Goal: Book appointment/travel/reservation

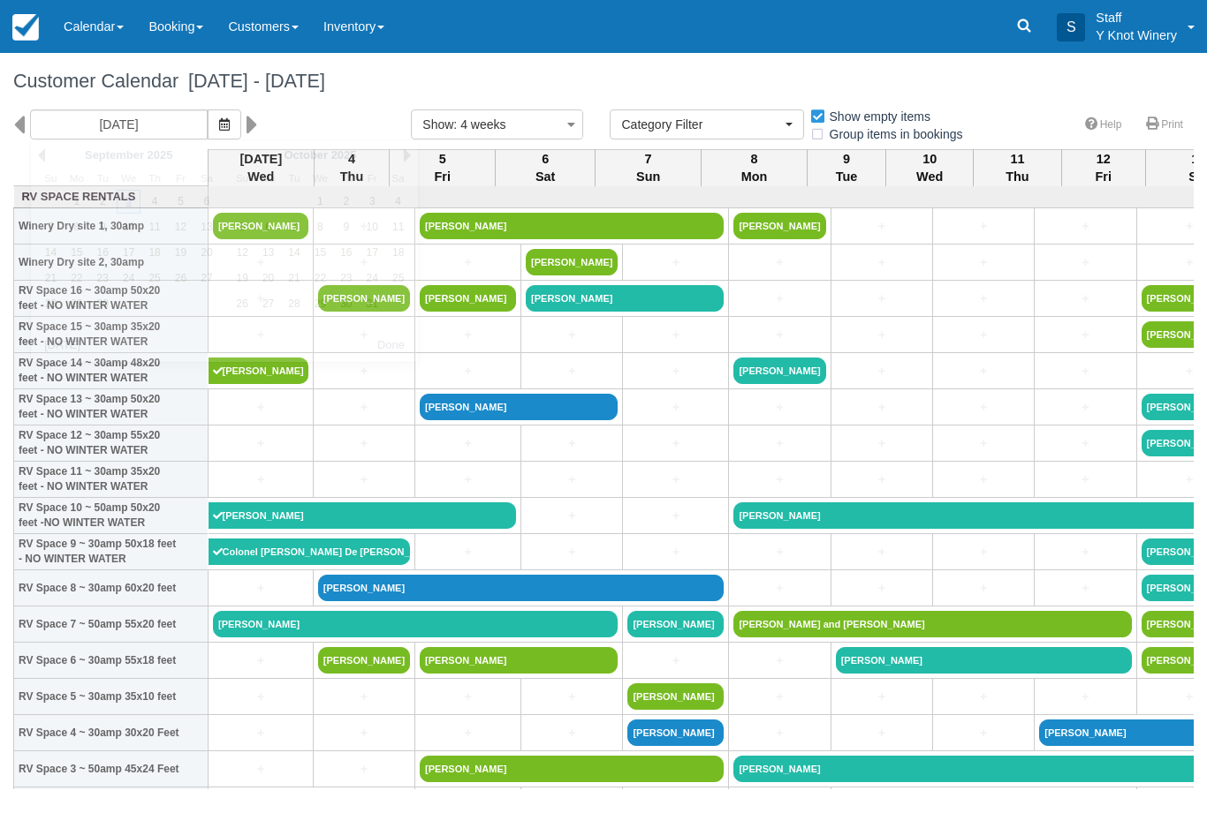
select select
click at [219, 129] on icon "button" at bounding box center [224, 124] width 11 height 12
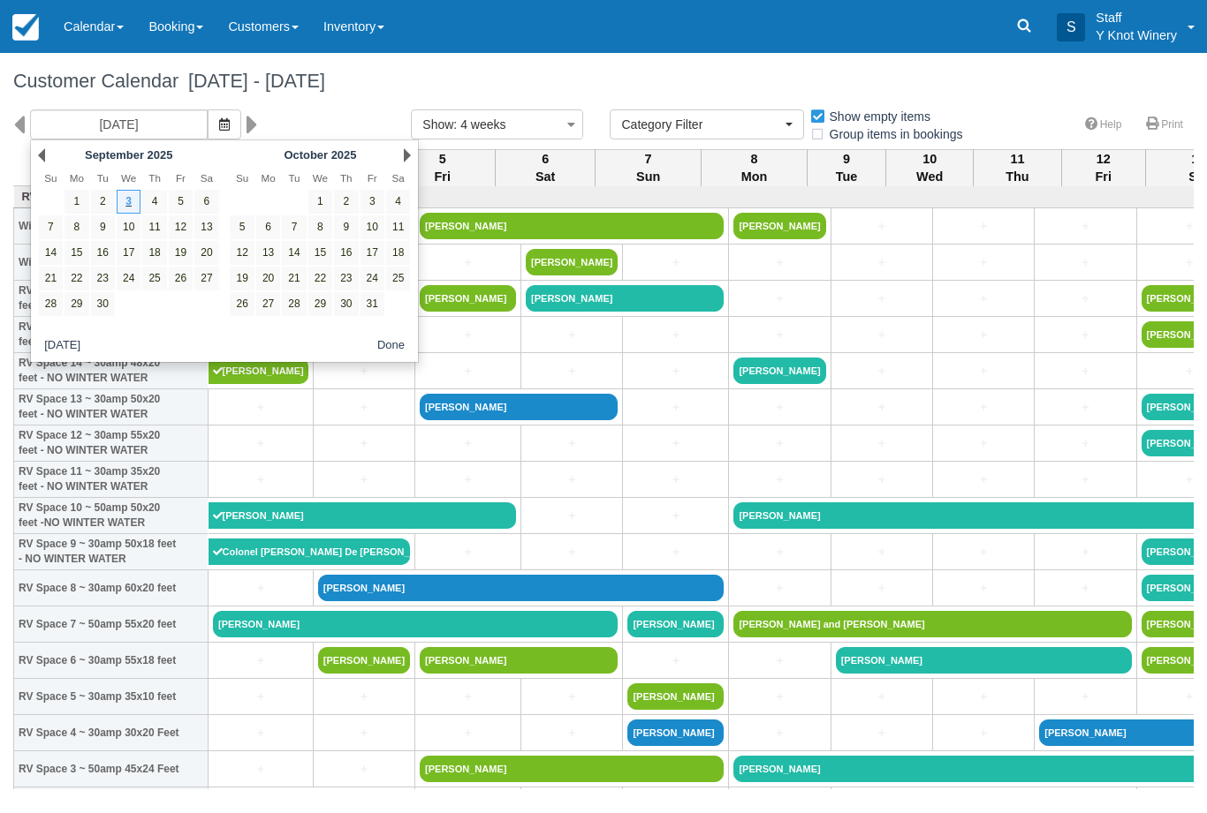
click at [404, 151] on link "Next" at bounding box center [407, 155] width 7 height 14
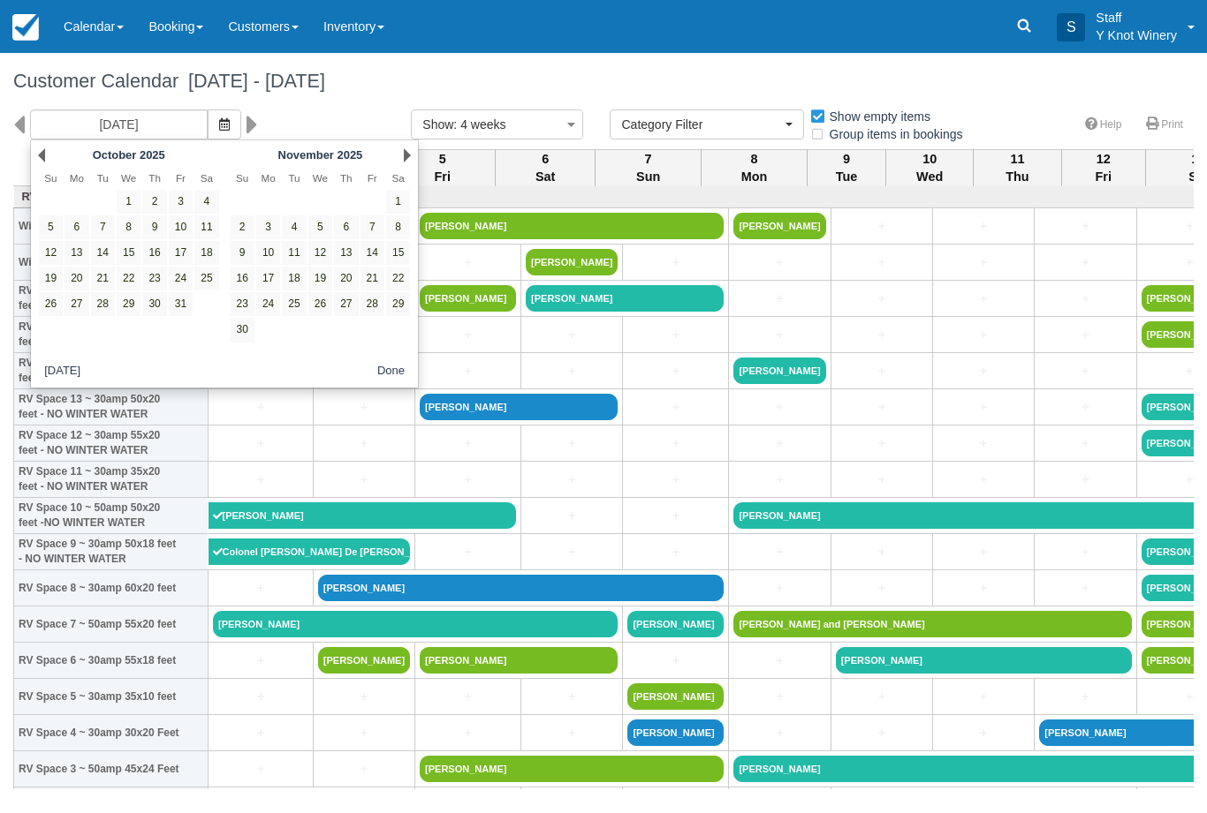
click at [407, 165] on div "Next November 2025" at bounding box center [320, 155] width 192 height 25
click at [404, 162] on link "Next" at bounding box center [407, 155] width 7 height 14
click at [401, 168] on th "Sa" at bounding box center [398, 178] width 26 height 21
click at [405, 159] on link "Next" at bounding box center [407, 155] width 7 height 14
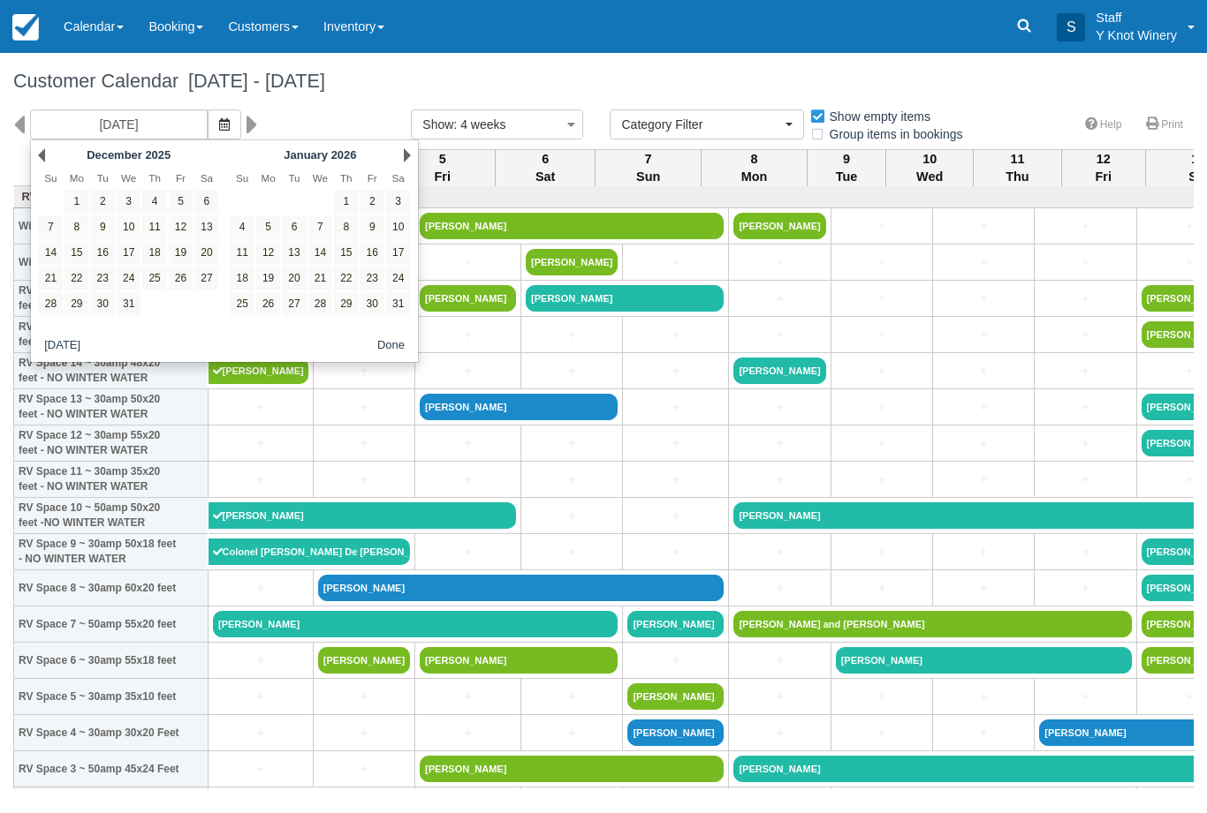
click at [395, 154] on div "Next January 2026" at bounding box center [320, 155] width 192 height 25
click at [404, 160] on link "Next" at bounding box center [407, 155] width 7 height 14
click at [396, 166] on div "Next February 2026" at bounding box center [320, 155] width 192 height 25
click at [390, 160] on div "Next February 2026" at bounding box center [320, 155] width 192 height 25
click at [425, 149] on div "09/03/25 Show : 4 weeks 1 week 2 weeks 3 weeks 4 weeks 6 weeks Category Filter …" at bounding box center [603, 130] width 1207 height 40
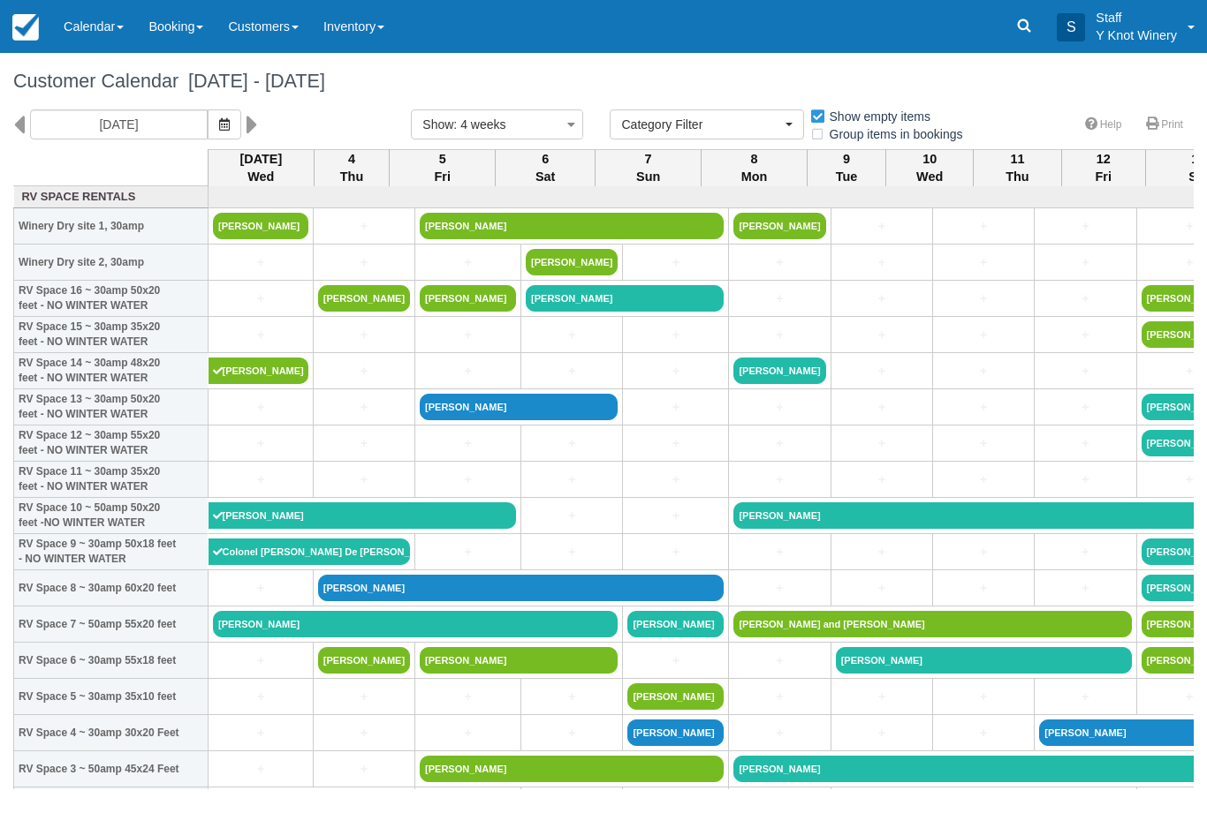
click at [407, 149] on div "09/03/25 Show : 4 weeks 1 week 2 weeks 3 weeks 4 weeks 6 weeks Category Filter …" at bounding box center [603, 130] width 1207 height 40
click at [208, 131] on button "button" at bounding box center [225, 125] width 34 height 30
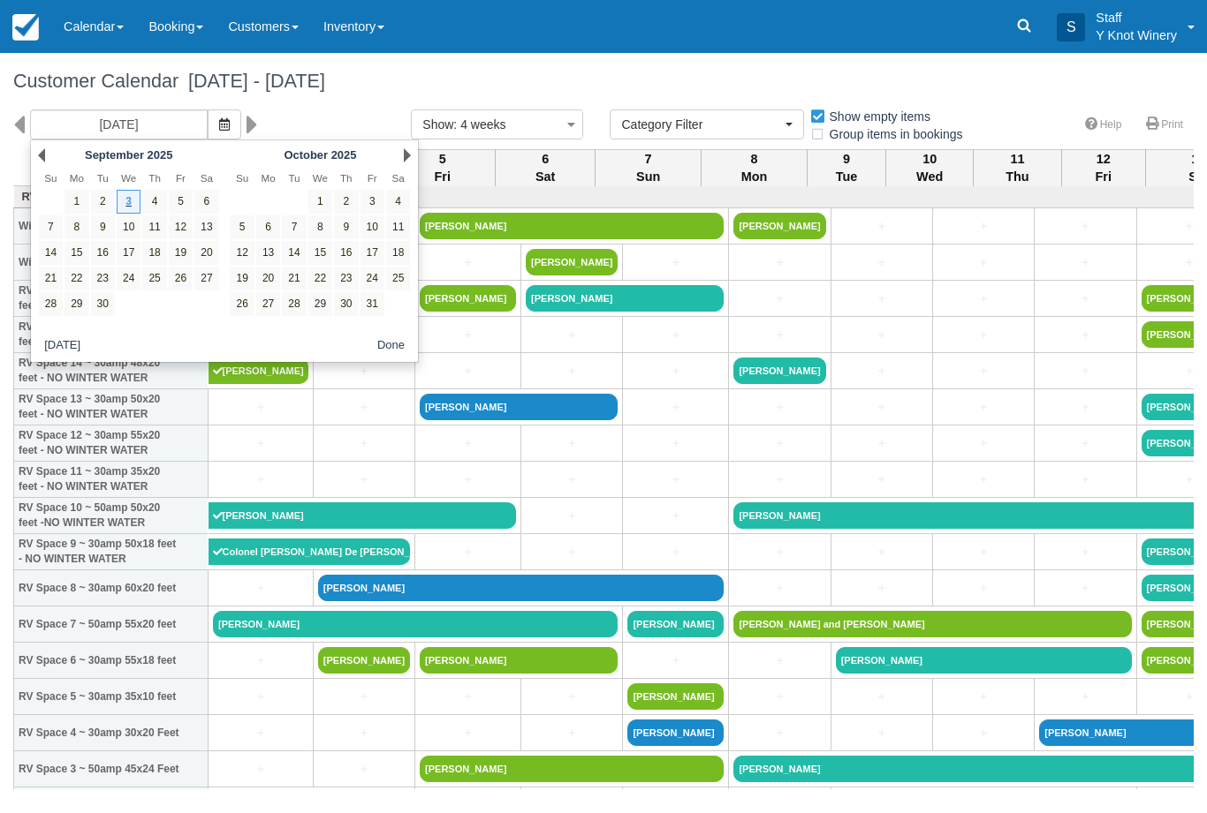
click at [399, 165] on div "Next October 2025" at bounding box center [320, 155] width 192 height 25
click at [390, 166] on div "Next October 2025" at bounding box center [320, 155] width 192 height 25
click at [408, 156] on link "Next" at bounding box center [407, 155] width 7 height 14
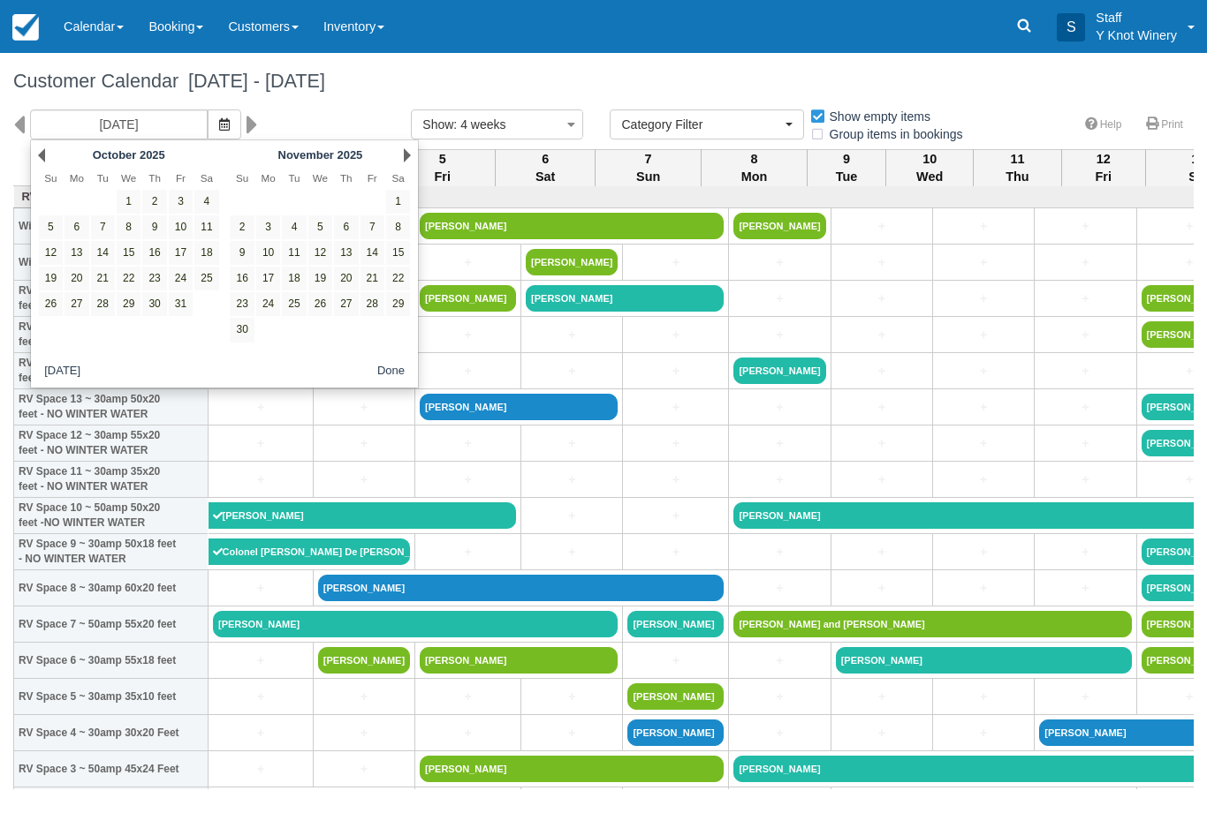
click at [417, 155] on div "Prev October 2025 Su Mo Tu We Th Fr Sa 1 2 3 4 5 6 7 8 9 10 11 12 13 14 15 16 1…" at bounding box center [225, 264] width 390 height 249
click at [410, 151] on link "Next" at bounding box center [407, 155] width 7 height 14
click at [394, 163] on div "Next December 2025" at bounding box center [320, 155] width 192 height 25
click at [398, 156] on div "Next December 2025" at bounding box center [320, 155] width 192 height 25
click at [412, 146] on div "Next December 2025" at bounding box center [320, 155] width 192 height 25
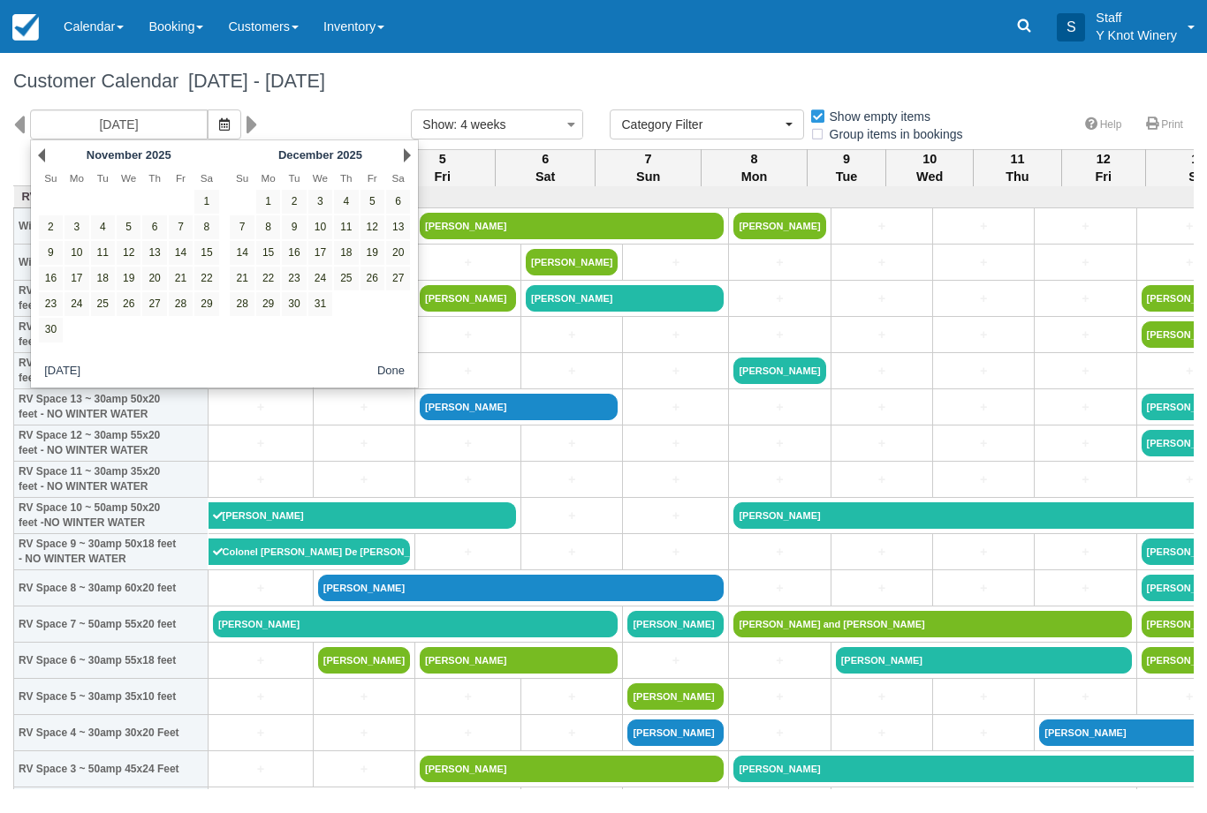
click at [399, 152] on div "Next December 2025" at bounding box center [320, 155] width 192 height 25
click at [410, 148] on link "Next" at bounding box center [407, 155] width 7 height 14
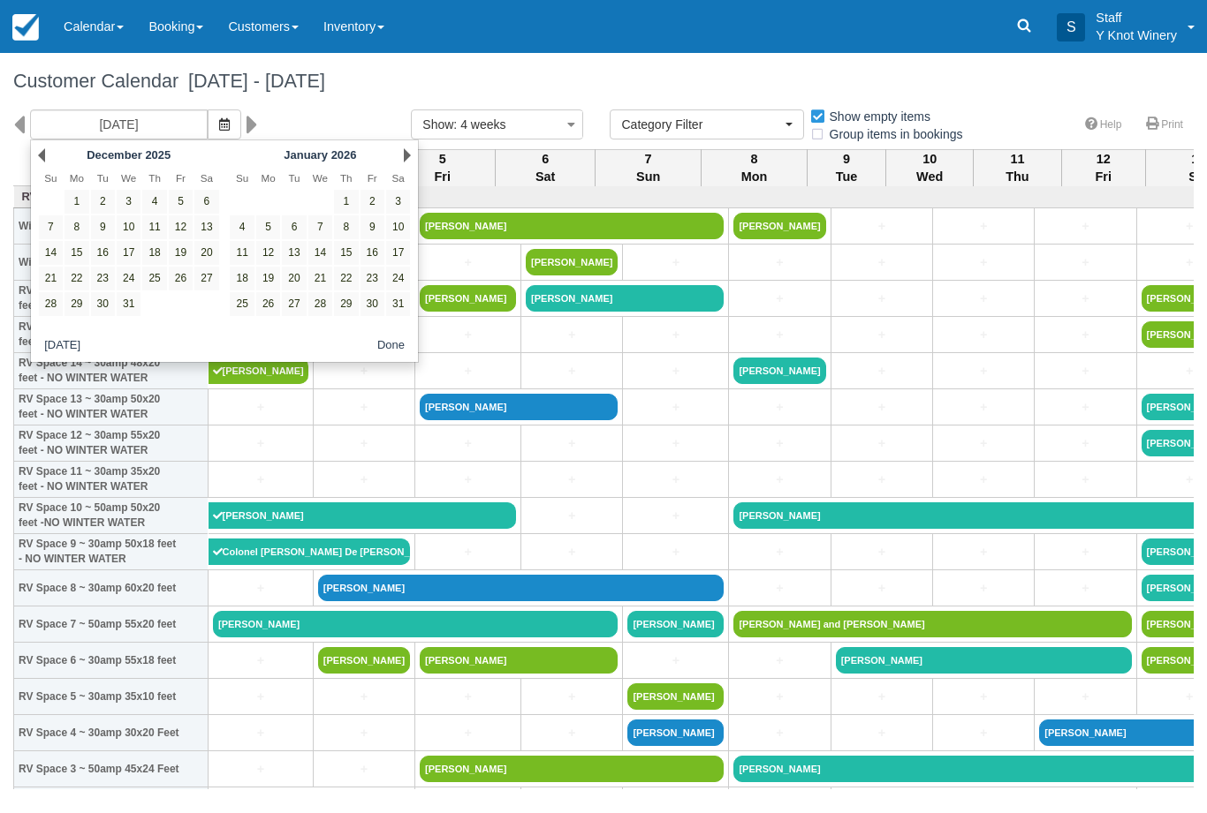
click at [395, 160] on div "Next January 2026" at bounding box center [320, 155] width 192 height 25
click at [400, 161] on div "Next January 2026" at bounding box center [320, 155] width 192 height 25
click at [408, 148] on link "Next" at bounding box center [407, 155] width 7 height 14
click at [406, 157] on link "Next" at bounding box center [407, 155] width 7 height 14
click at [401, 163] on div "Next March 2026" at bounding box center [320, 155] width 192 height 25
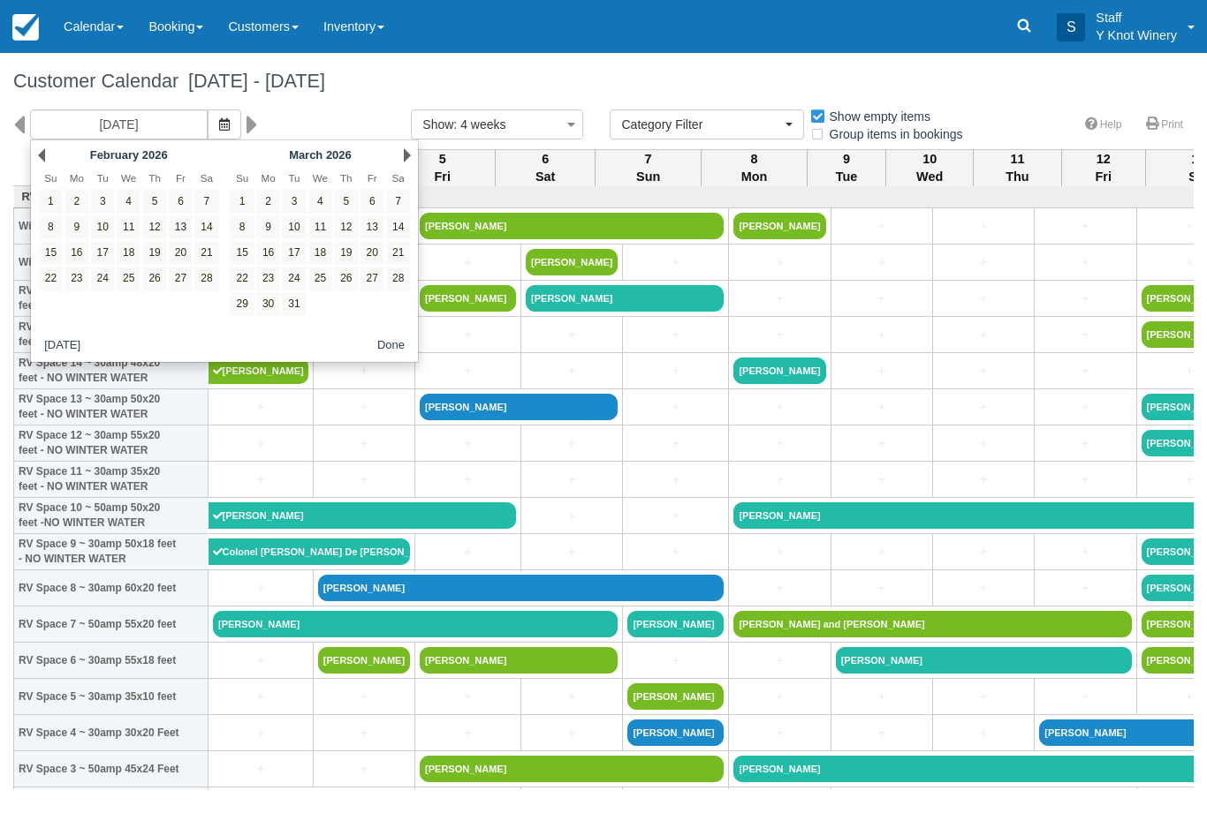
click at [397, 157] on div "Next March 2026" at bounding box center [320, 155] width 192 height 25
click at [397, 159] on div "Next March 2026" at bounding box center [320, 155] width 192 height 25
click at [397, 157] on div "Next March 2026" at bounding box center [320, 155] width 192 height 25
click at [405, 155] on link "Next" at bounding box center [407, 155] width 7 height 14
click at [409, 155] on link "Next" at bounding box center [407, 155] width 7 height 14
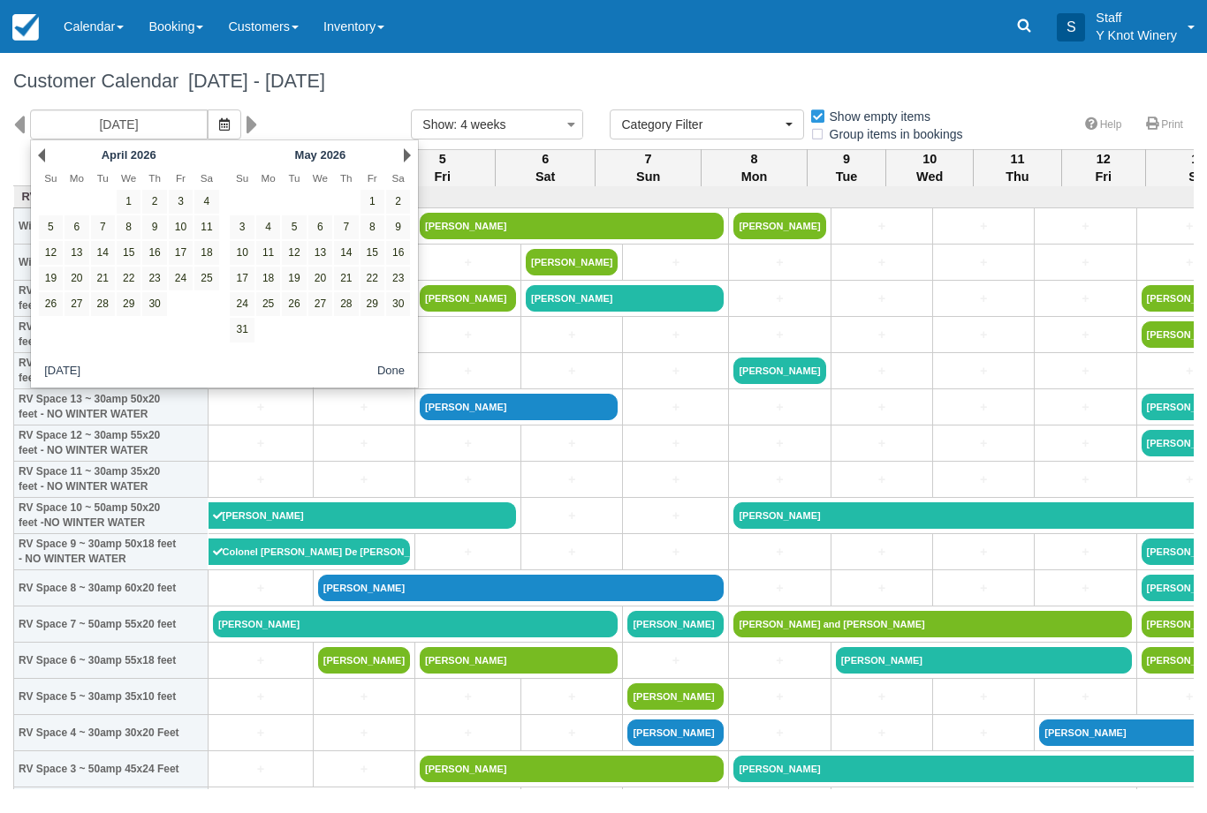
click at [405, 163] on div "Next May 2026" at bounding box center [320, 155] width 192 height 25
click at [395, 159] on div "Next May 2026" at bounding box center [320, 155] width 192 height 25
click at [402, 165] on div "Next May 2026" at bounding box center [320, 155] width 192 height 25
click at [407, 155] on link "Next" at bounding box center [407, 155] width 7 height 14
click at [394, 161] on div "Next June 2026" at bounding box center [320, 155] width 192 height 25
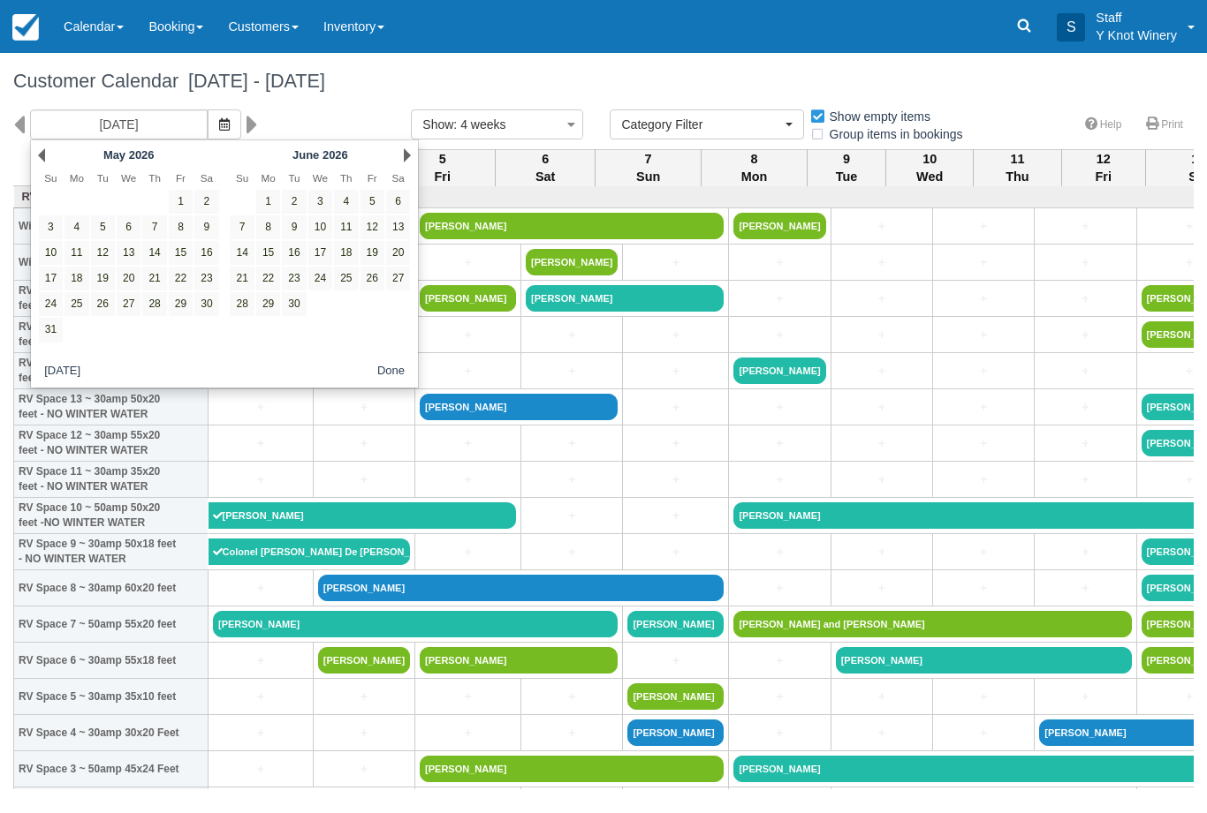
click at [399, 160] on div "Next June 2026" at bounding box center [320, 155] width 192 height 25
click at [399, 152] on div "Next June 2026" at bounding box center [320, 155] width 192 height 25
click at [379, 163] on div "June 2026" at bounding box center [320, 155] width 139 height 20
click at [404, 152] on link "Next" at bounding box center [407, 155] width 7 height 14
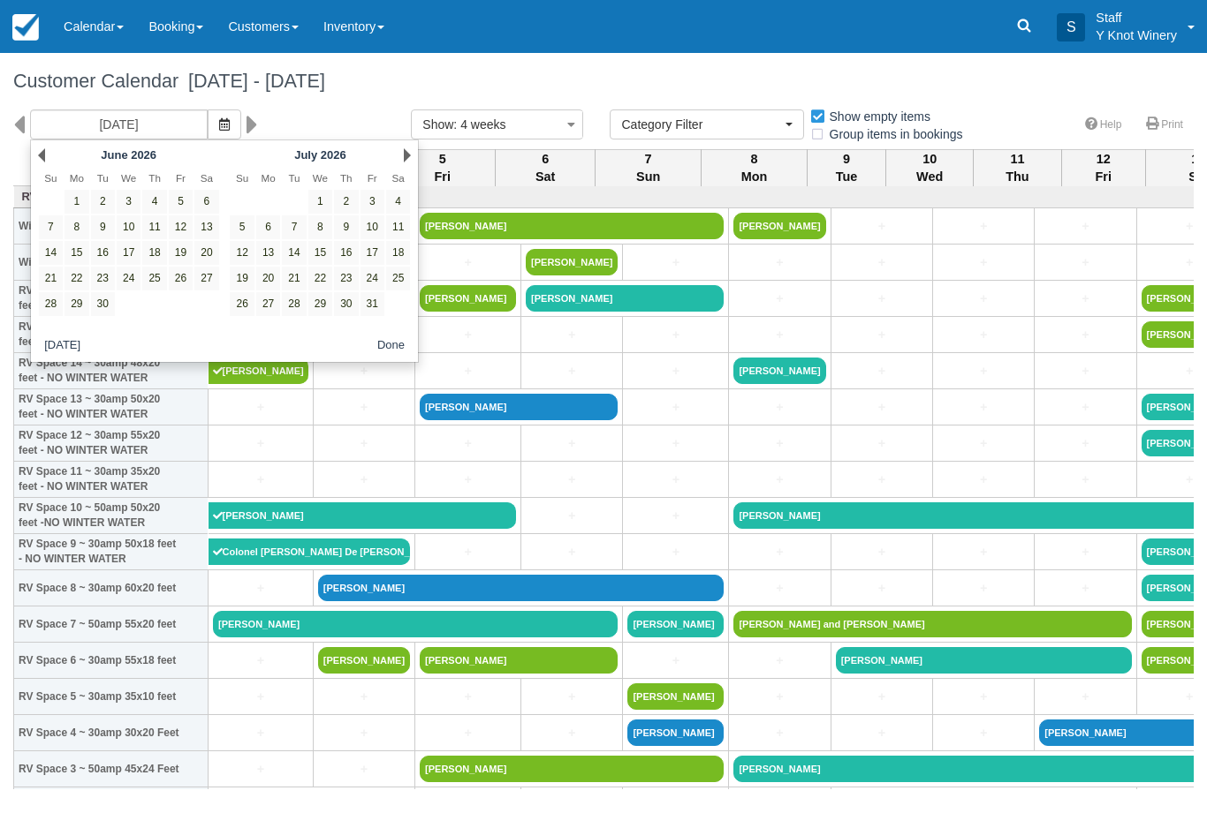
click at [408, 157] on link "Next" at bounding box center [407, 155] width 7 height 14
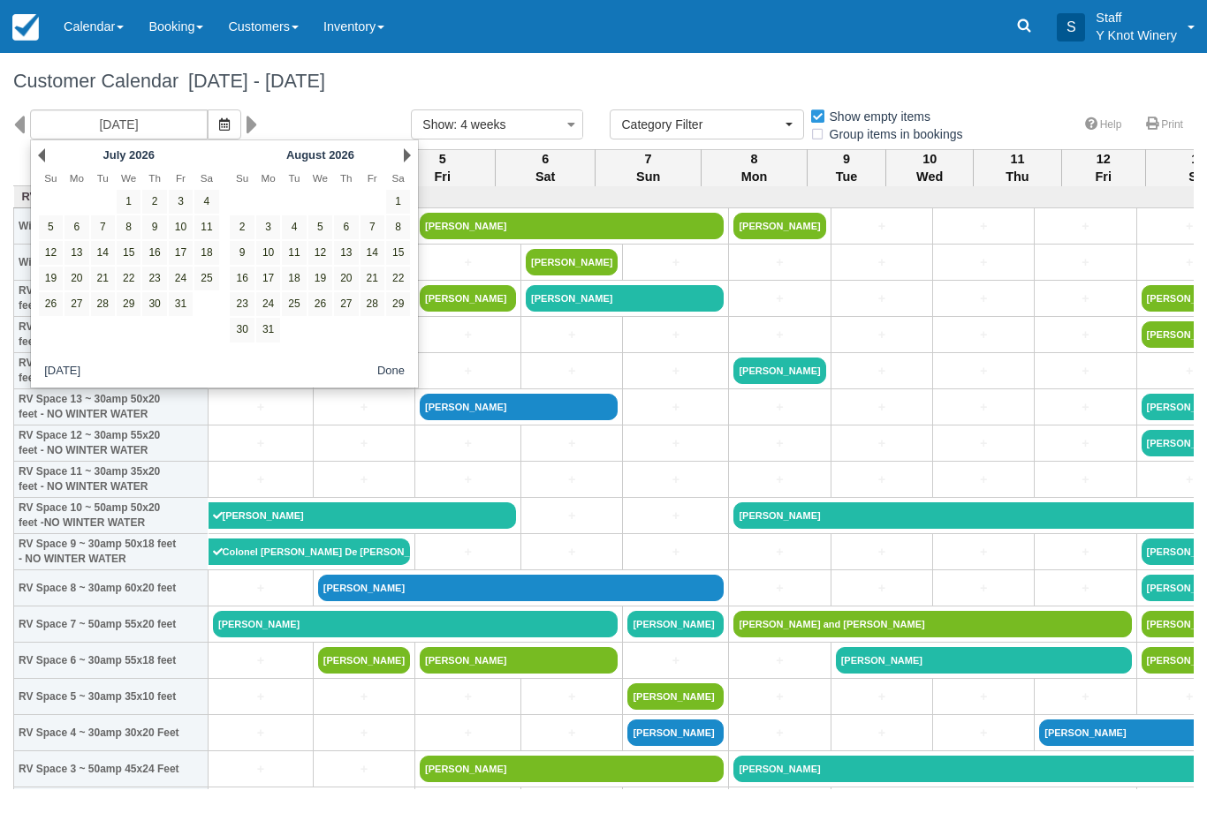
click at [405, 157] on link "Next" at bounding box center [407, 155] width 7 height 14
click at [349, 195] on link "3" at bounding box center [346, 202] width 24 height 24
type input "09/03/26"
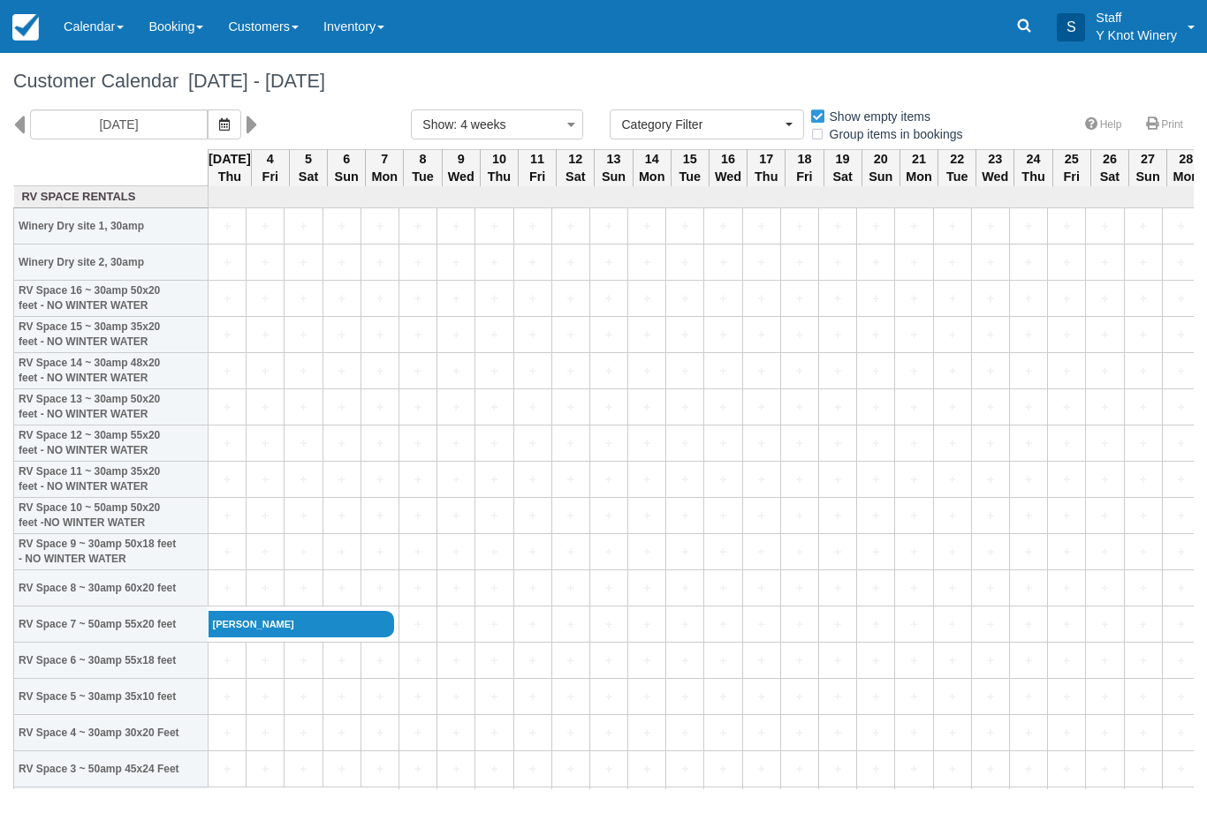
click at [227, 670] on link "+" at bounding box center [227, 661] width 28 height 19
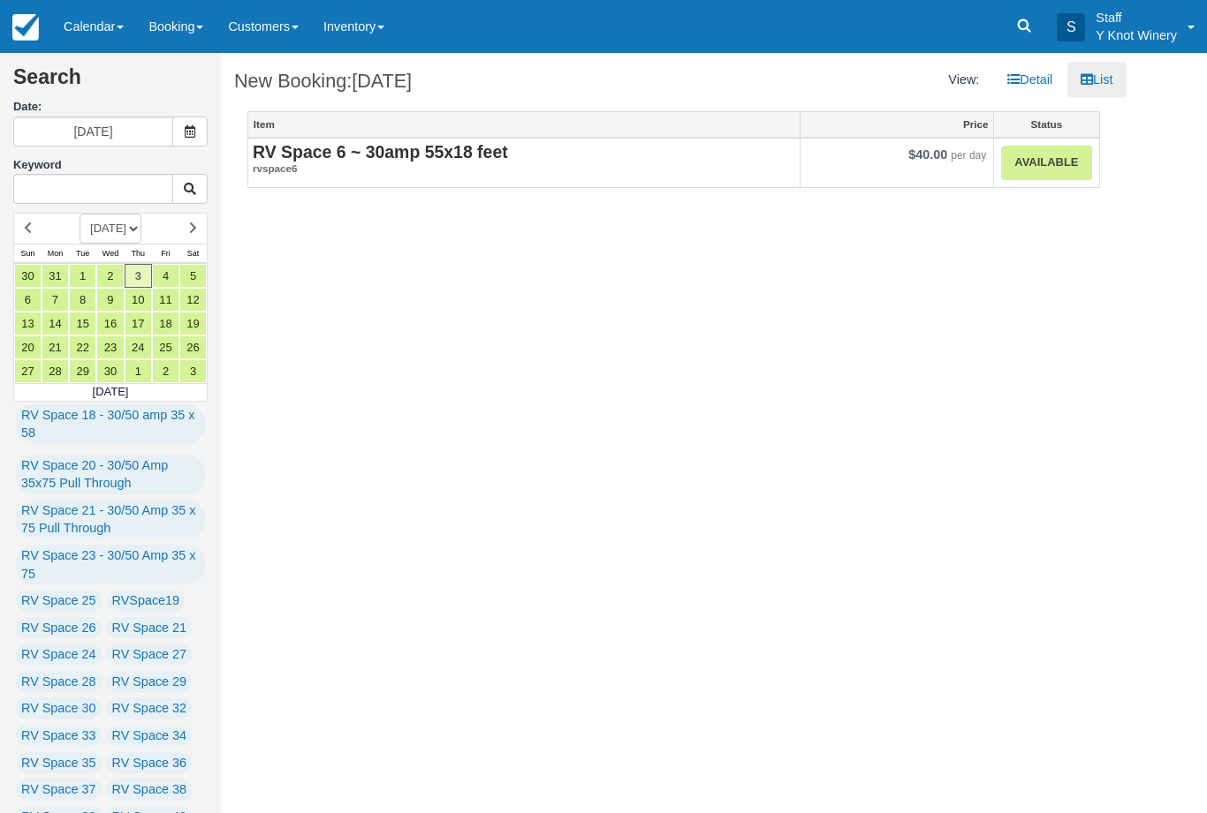
click at [1048, 172] on link "Available" at bounding box center [1046, 163] width 90 height 34
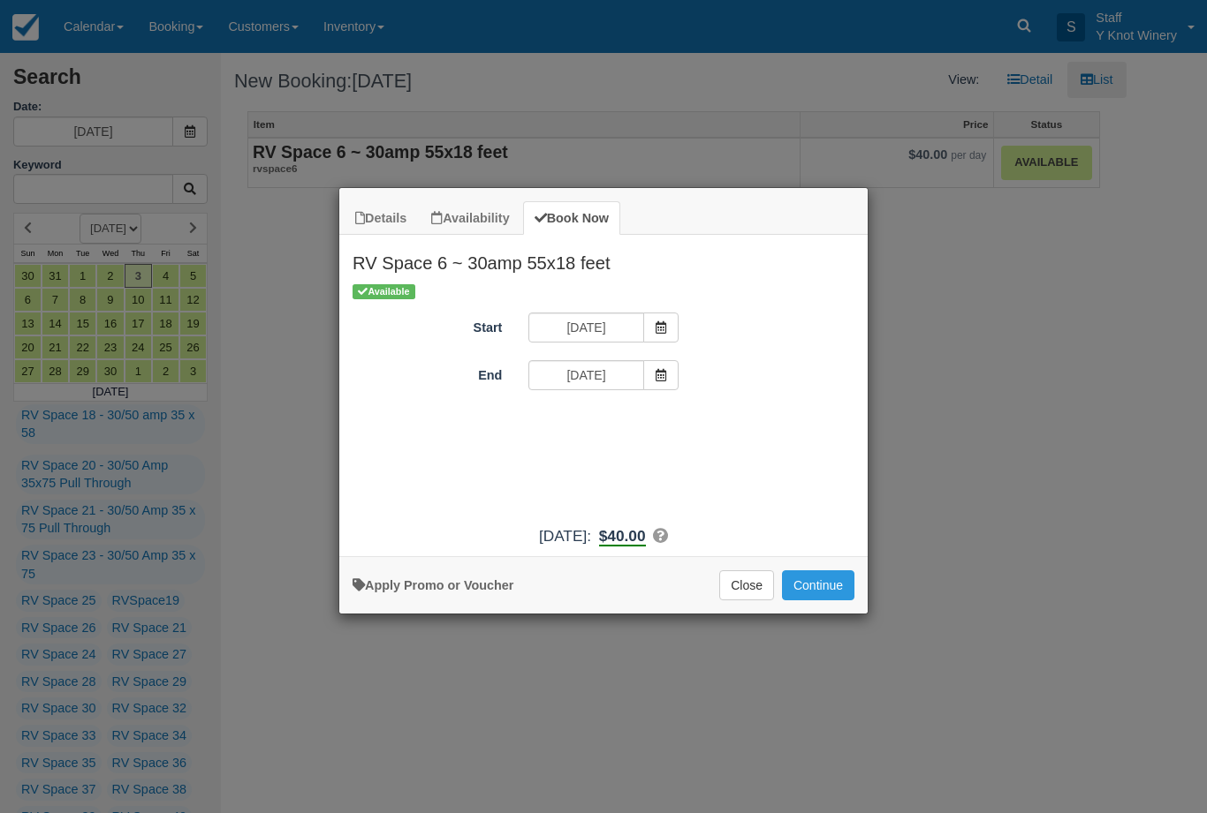
click at [662, 376] on icon "Item Modal" at bounding box center [660, 375] width 12 height 12
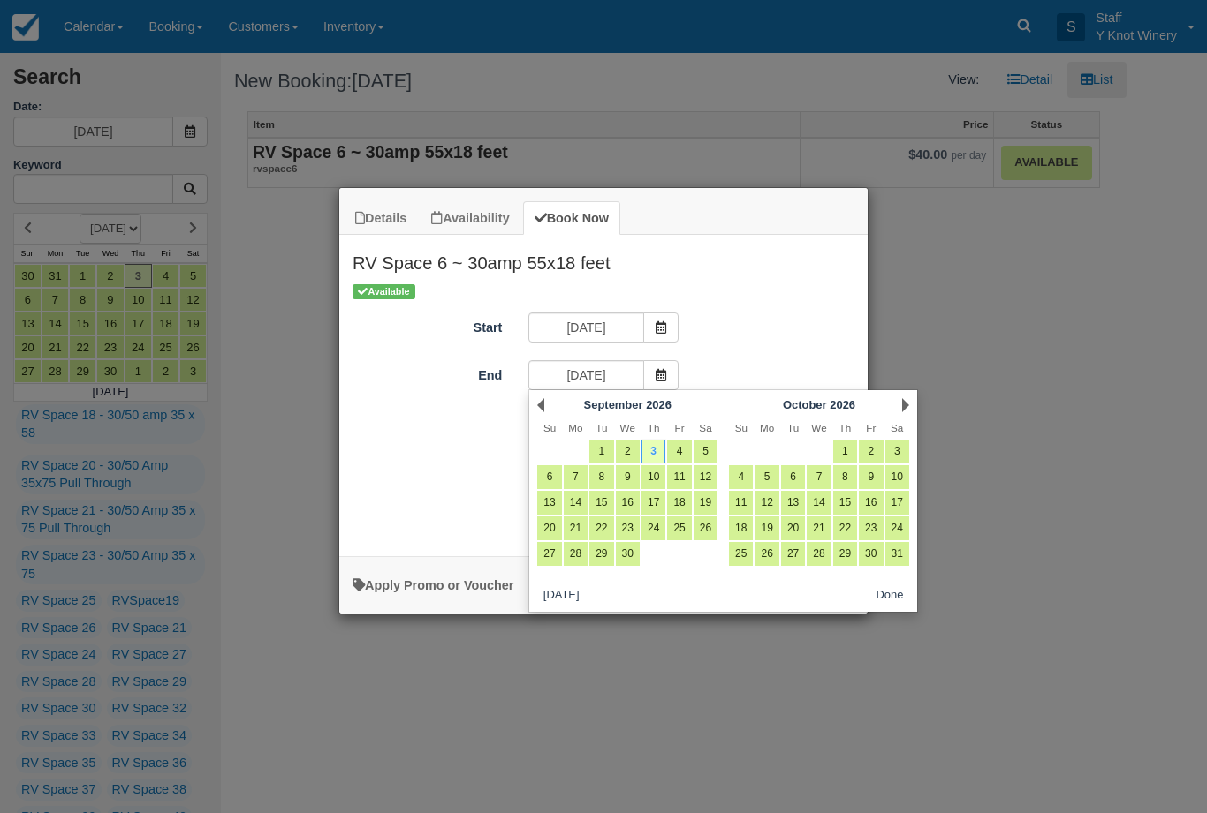
click at [549, 480] on link "6" at bounding box center [549, 477] width 24 height 24
type input "09/06/26"
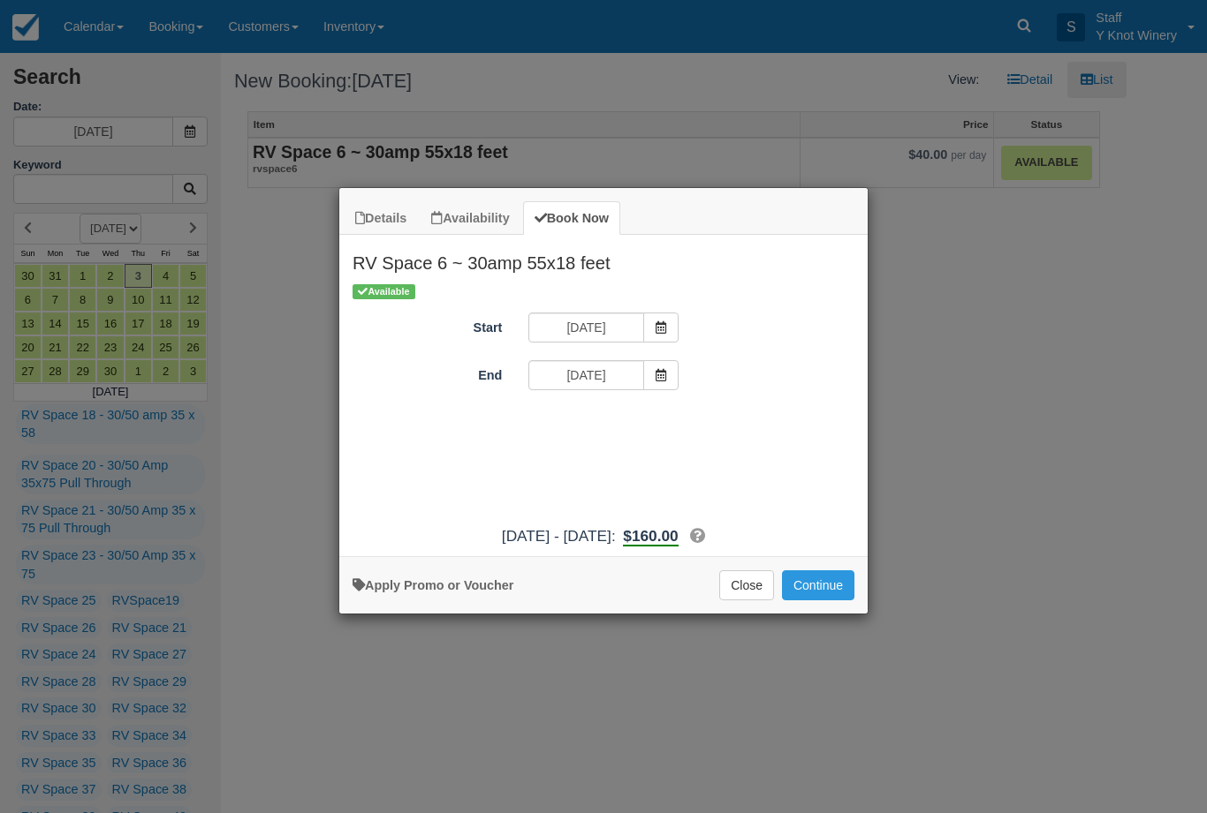
click at [821, 601] on button "Continue" at bounding box center [818, 586] width 72 height 30
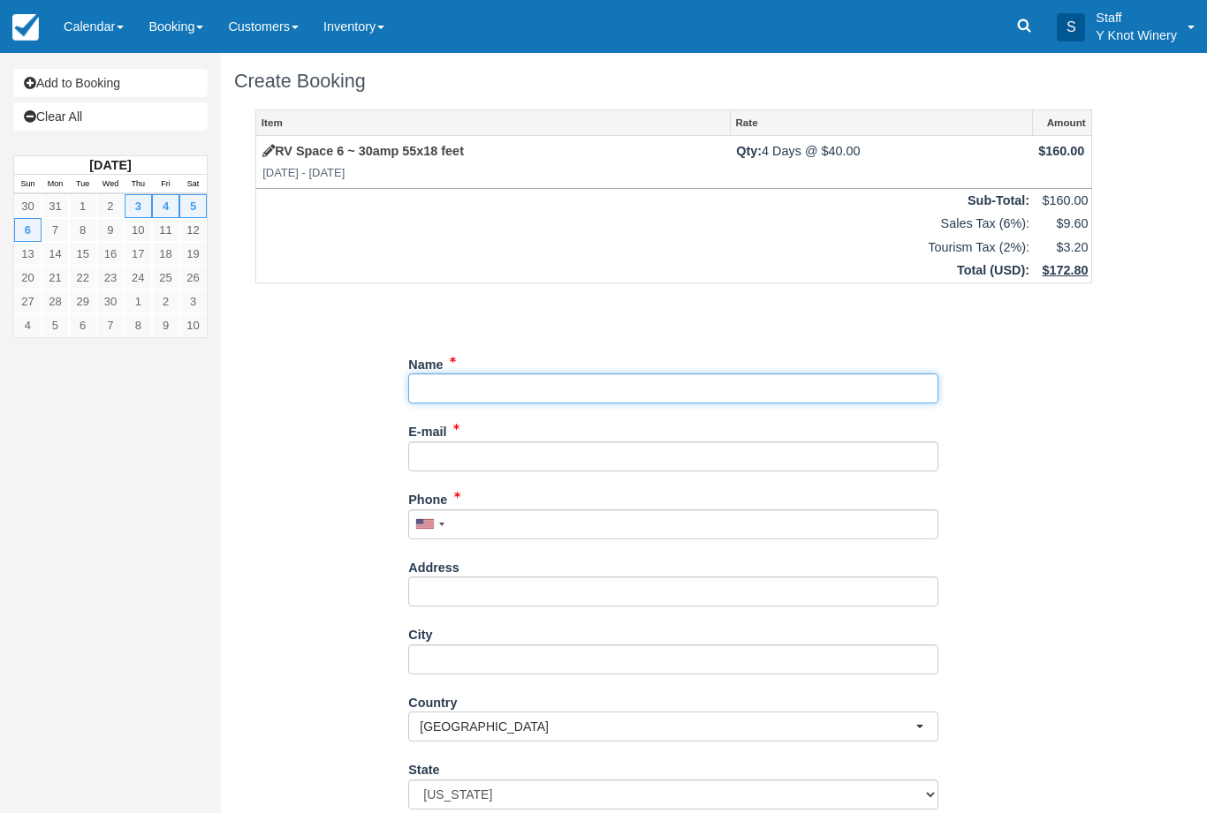
click at [504, 375] on input "Name" at bounding box center [673, 389] width 530 height 30
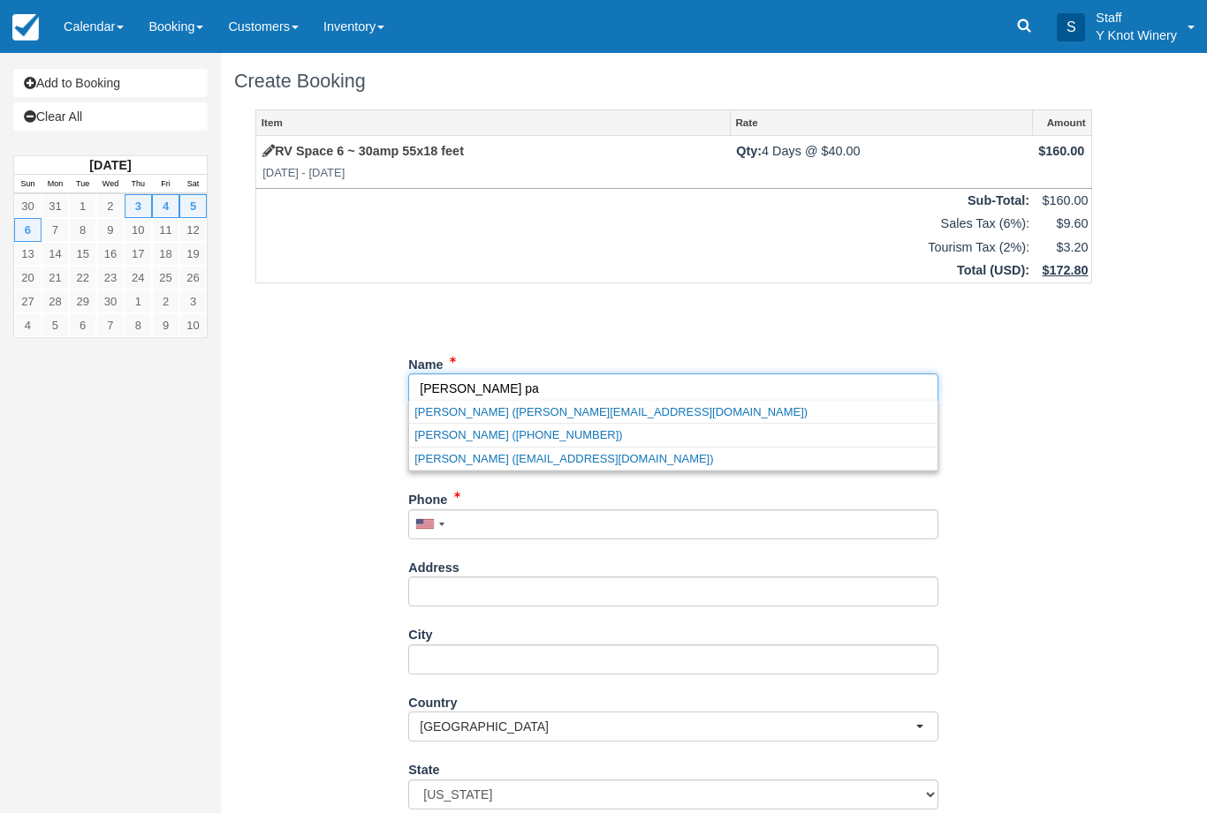
click at [534, 432] on link "Tom Patton (+17752991808)" at bounding box center [673, 435] width 528 height 22
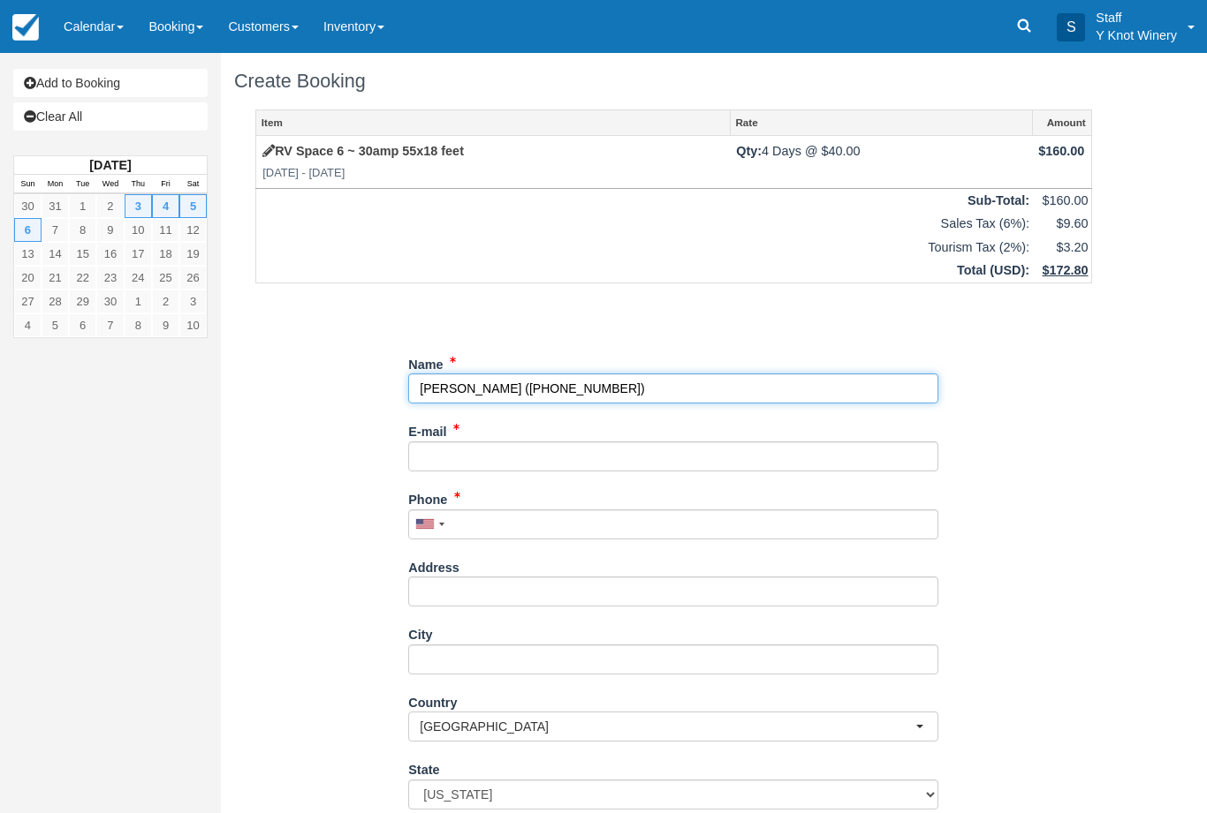
type input "[PERSON_NAME]"
type input "+17752991808"
select select "ID"
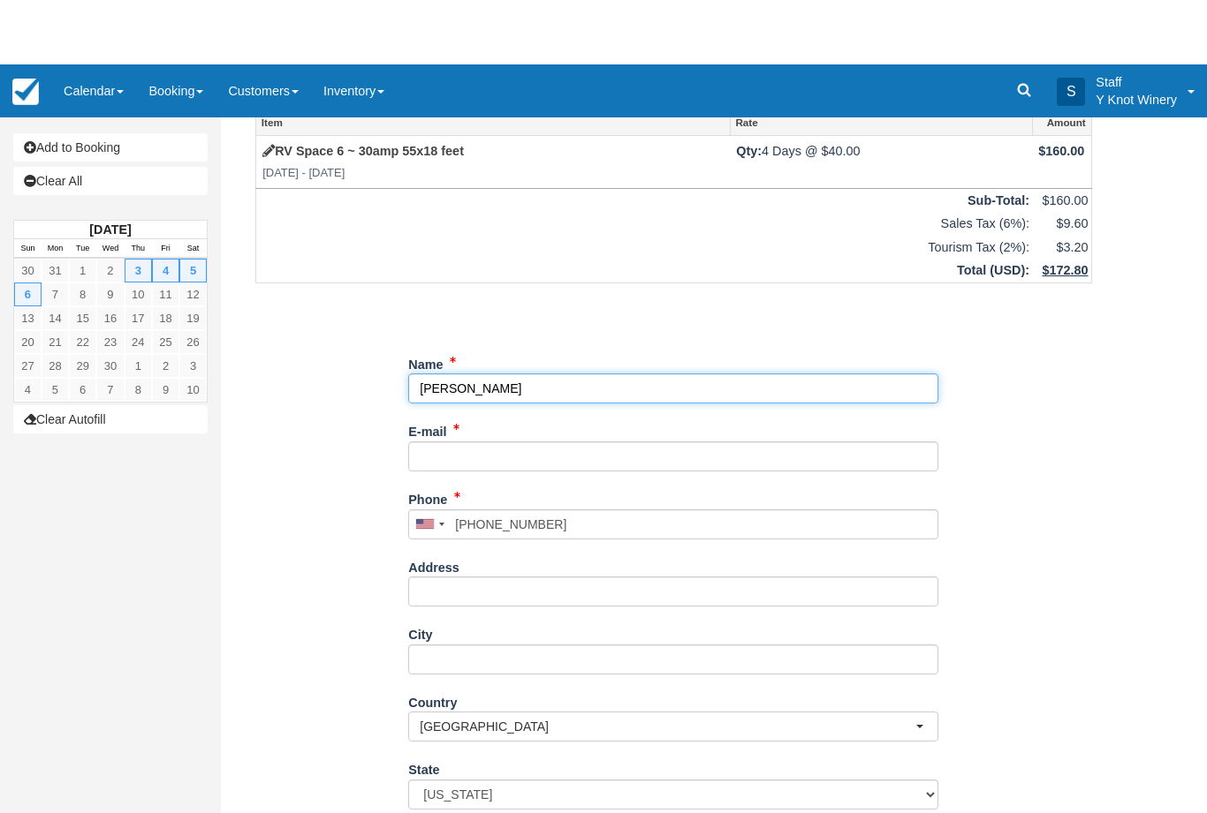
scroll to position [109, 0]
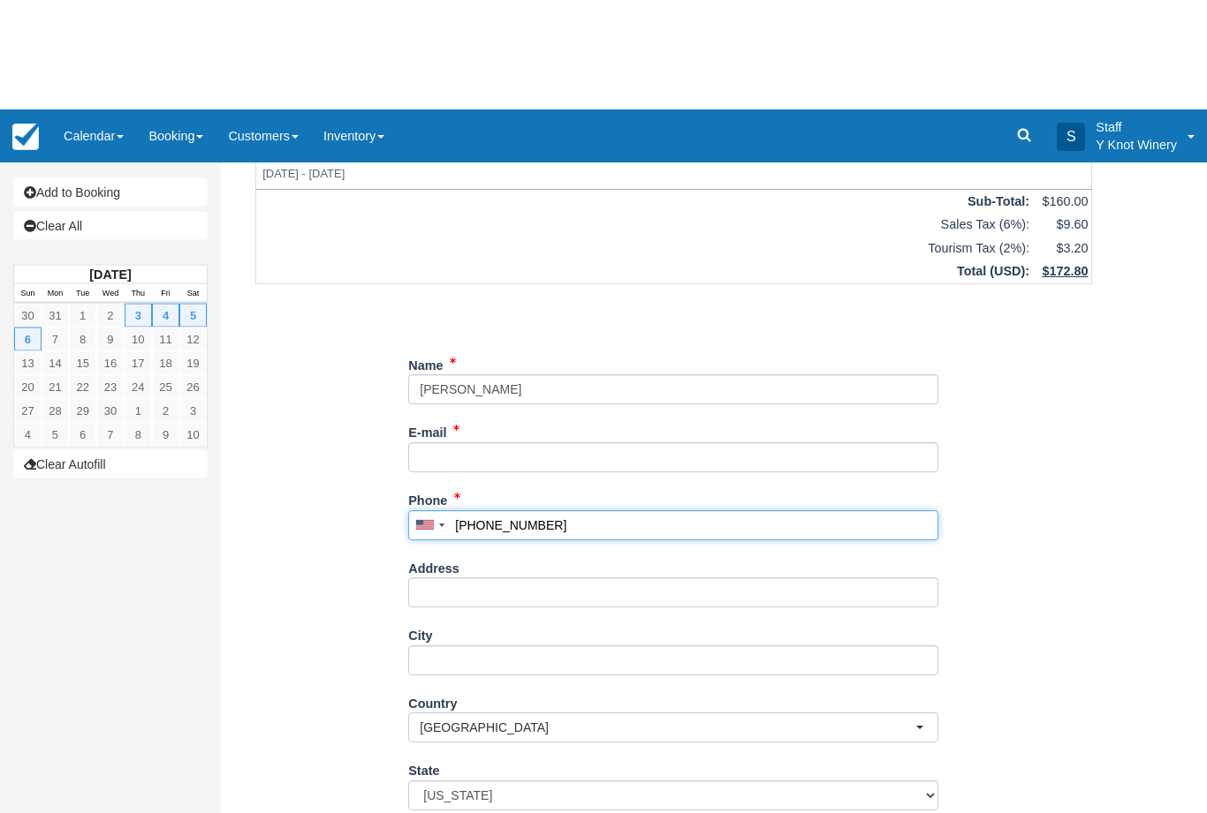
click at [580, 401] on input "+17752991808" at bounding box center [673, 416] width 530 height 30
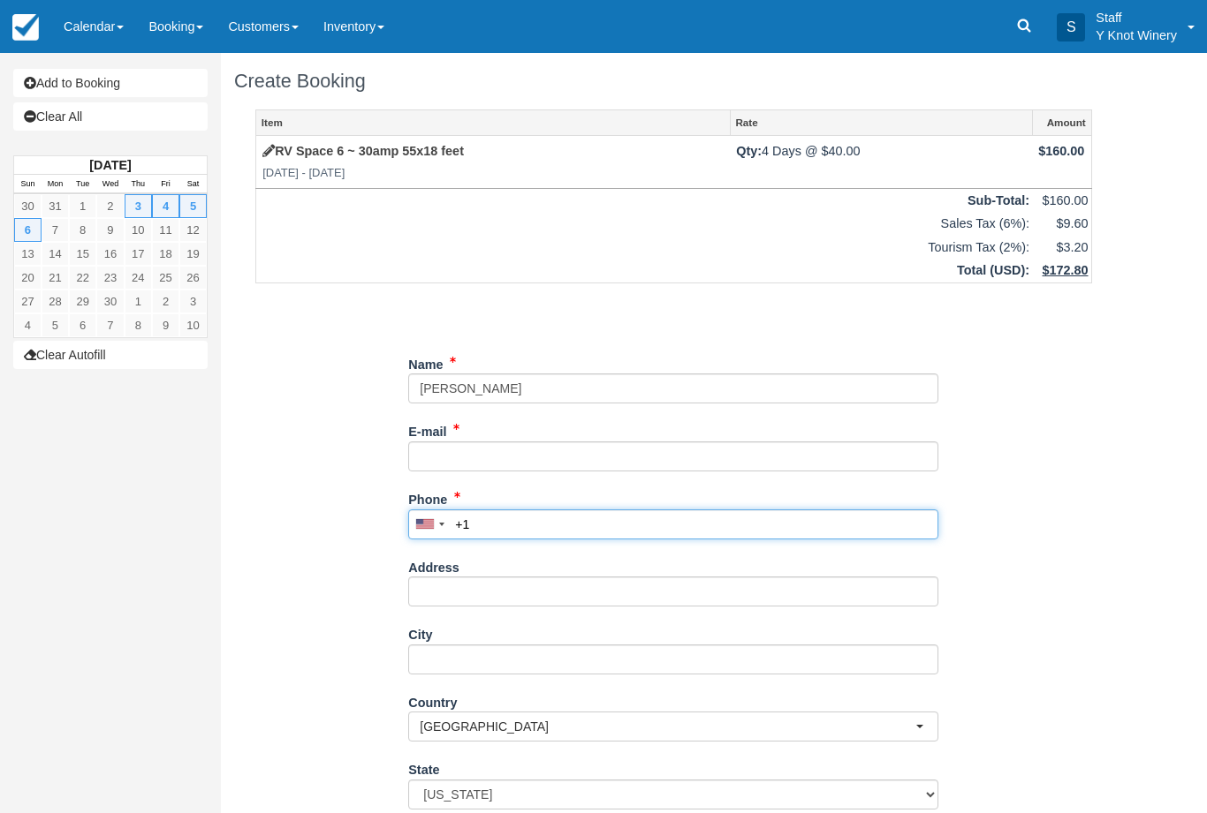
type input "+"
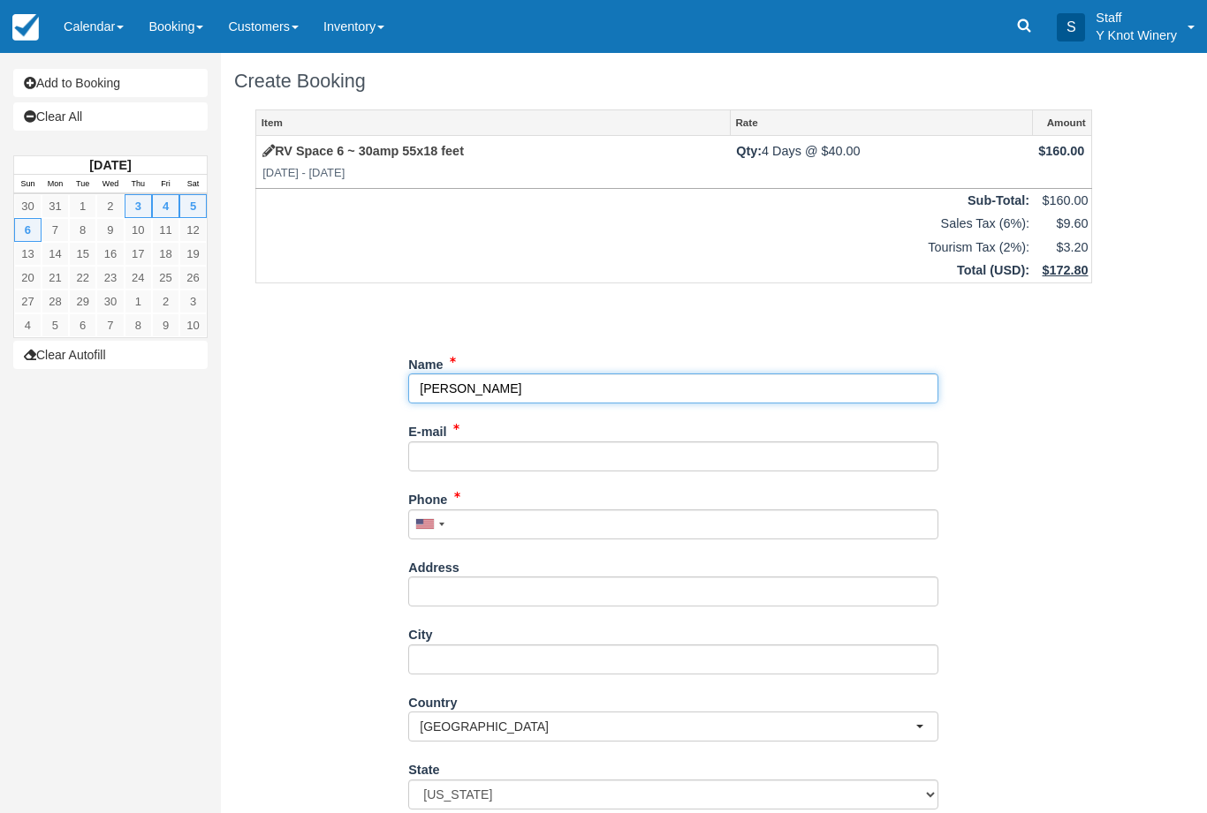
click at [519, 374] on input "Name" at bounding box center [673, 389] width 530 height 30
type input "T"
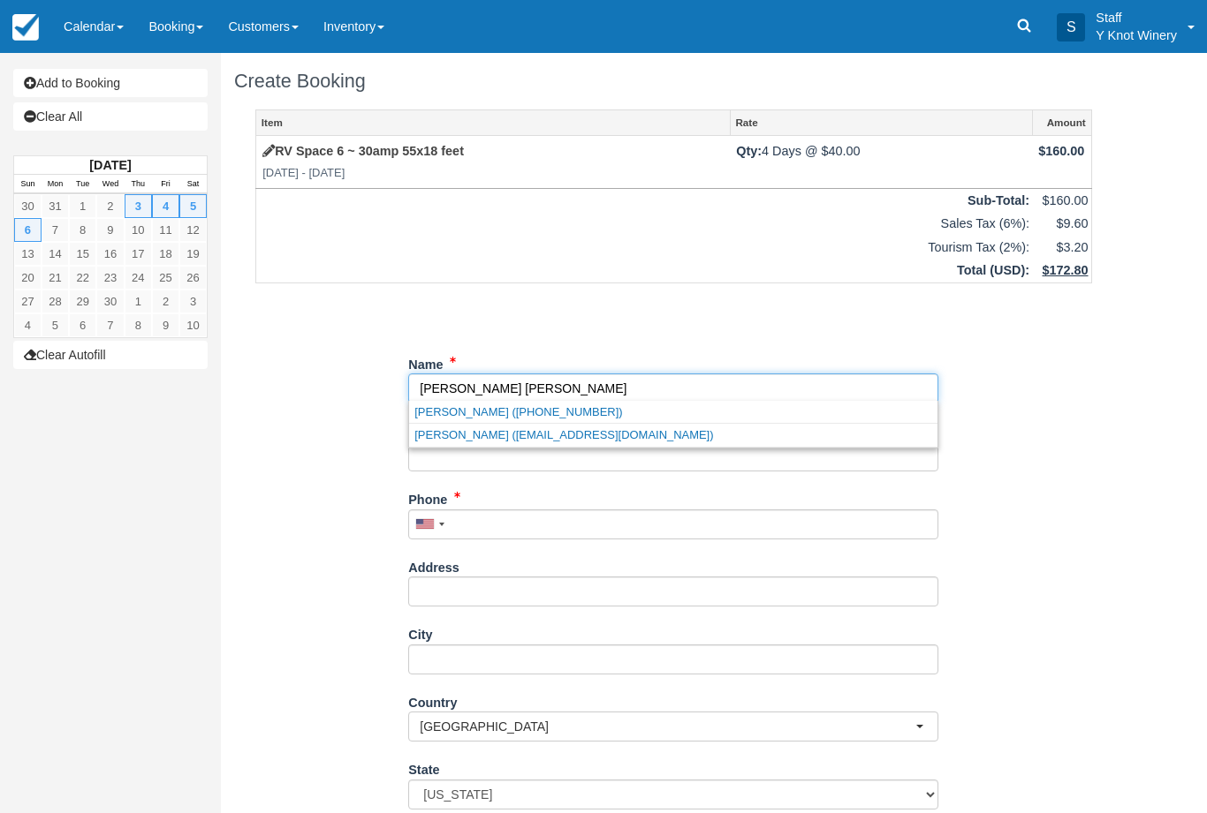
click at [552, 424] on link "Tom Patton (tat71@gmail.com)" at bounding box center [673, 435] width 528 height 22
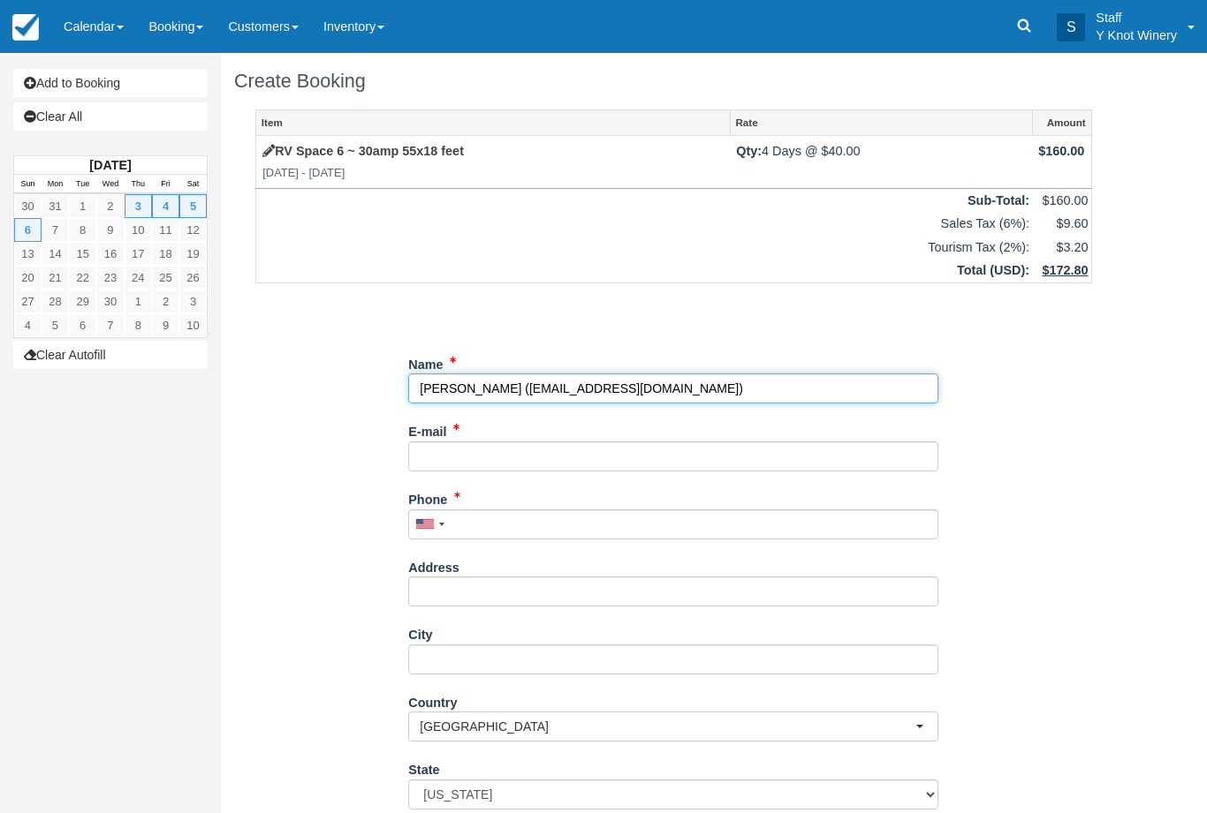
type input "[PERSON_NAME]"
type input "[EMAIL_ADDRESS][DOMAIN_NAME]"
type input "+17753406789"
select select "ID"
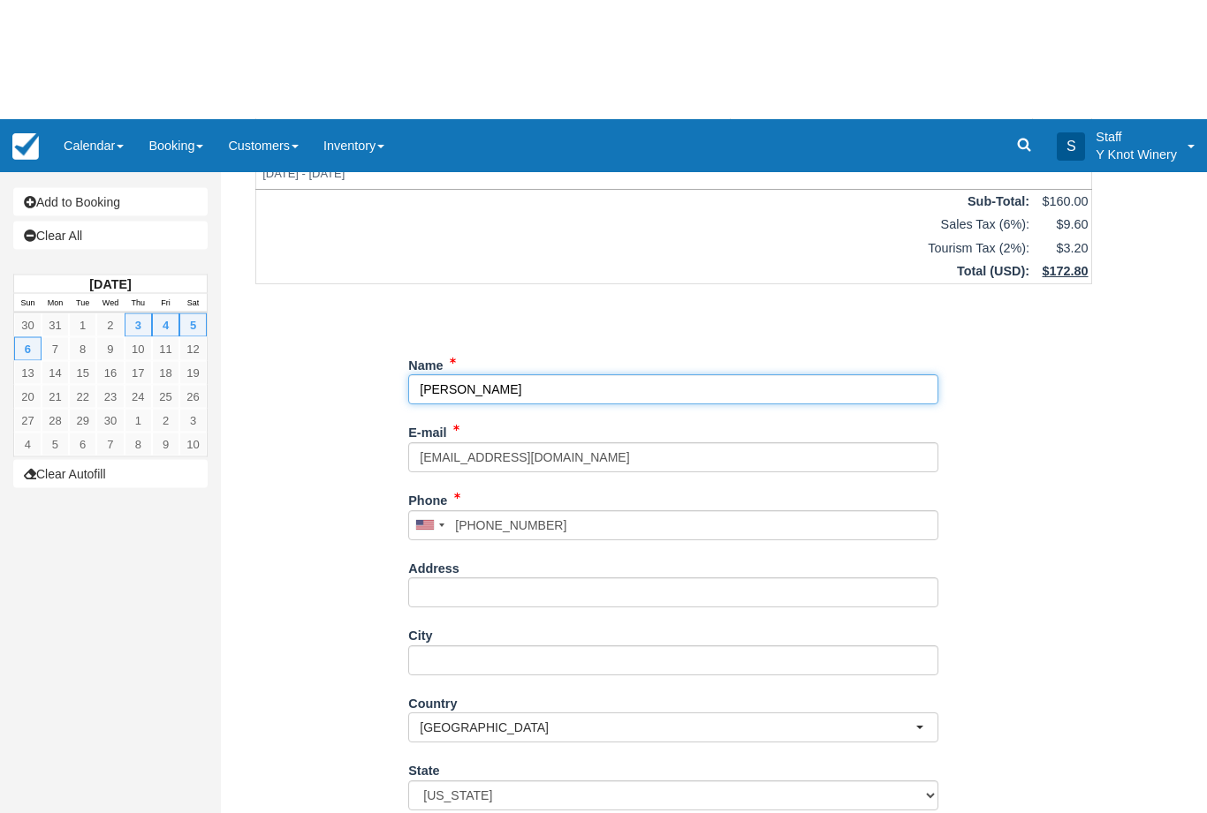
scroll to position [142, 0]
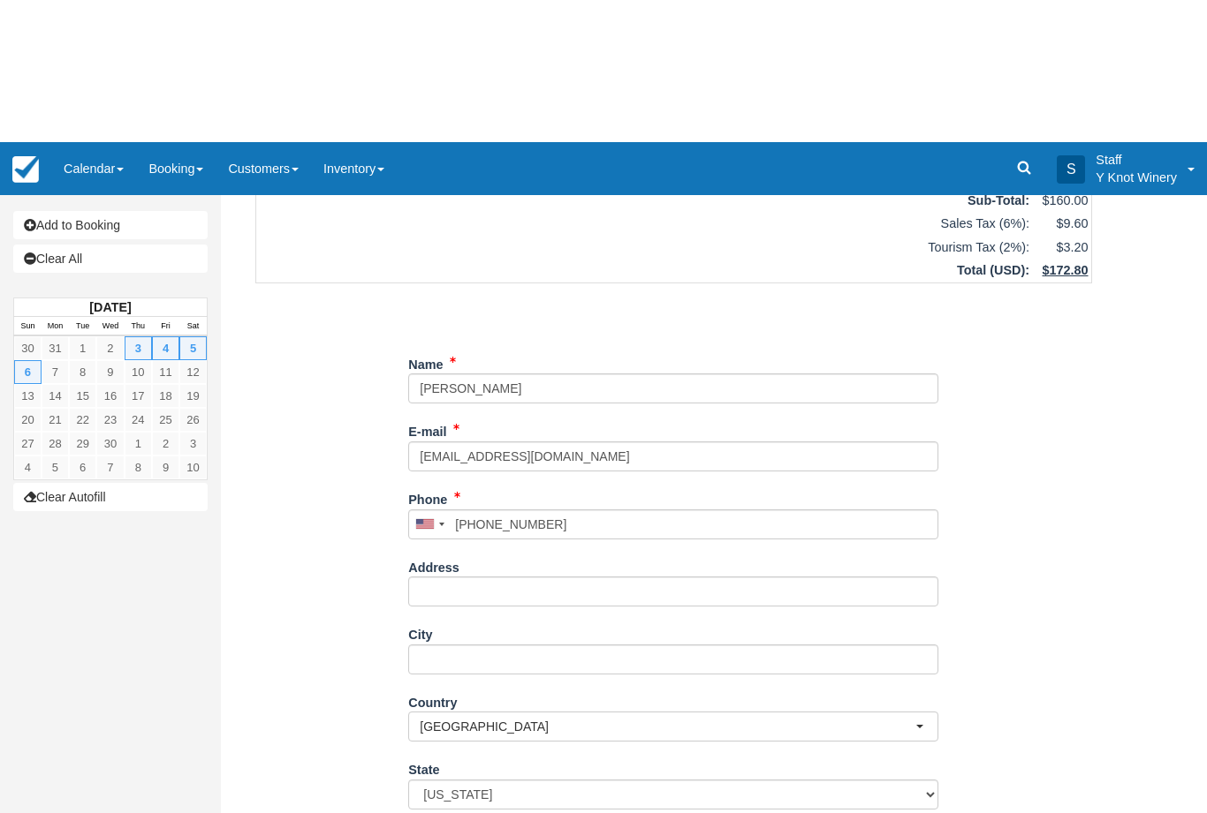
click at [272, 708] on div "Item Rate Amount RV Space 6 ~ 30amp 55x18 feet Thu Sep 3 2026 - Sun Sep 6 2026 …" at bounding box center [673, 400] width 879 height 866
